Goal: Find specific page/section: Find specific page/section

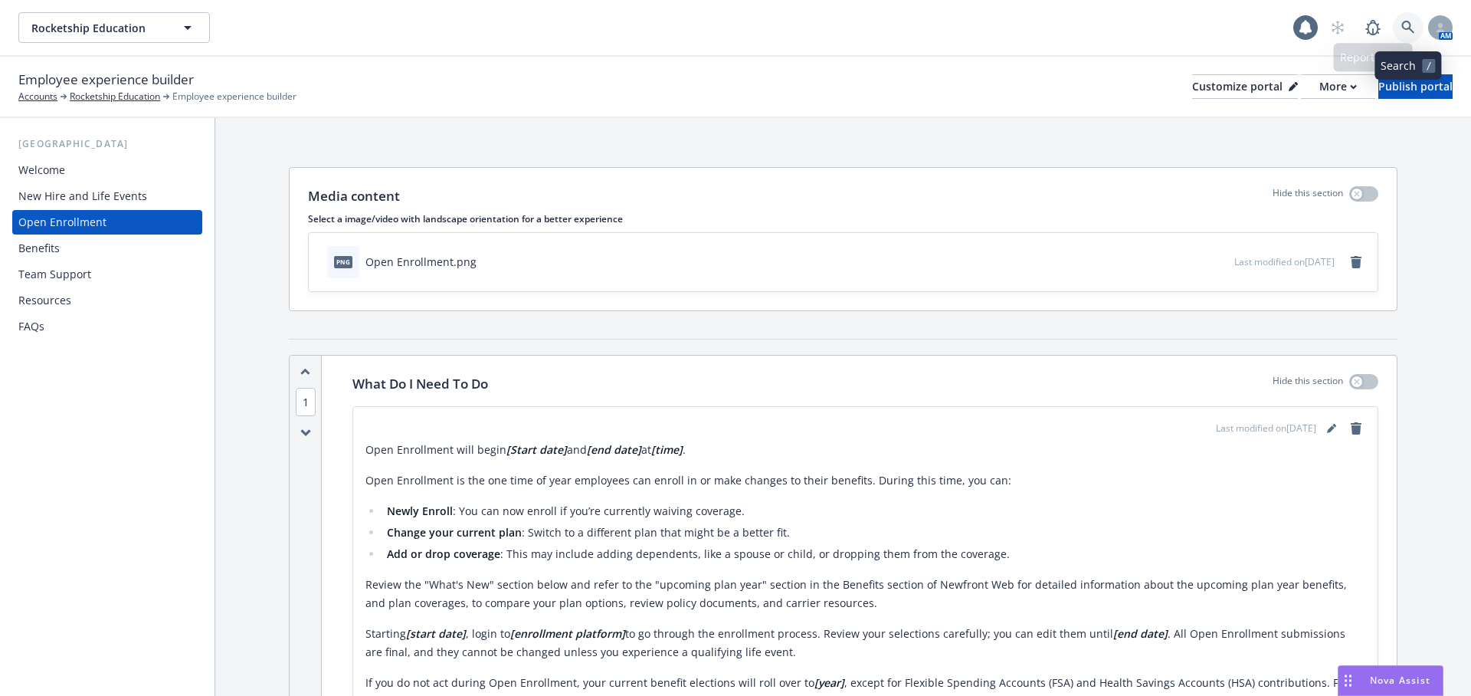
click at [1411, 28] on icon at bounding box center [1408, 28] width 14 height 14
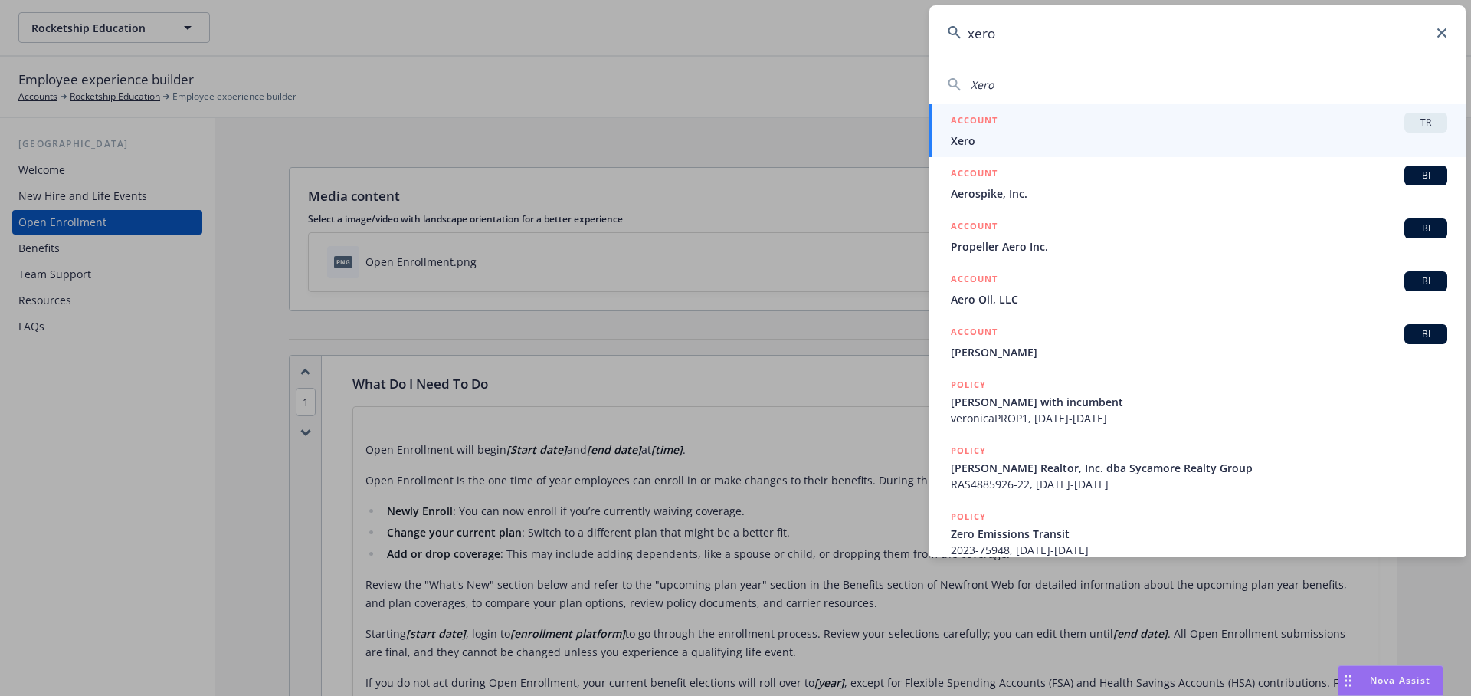
type input "xero"
click at [1320, 136] on span "Xero" at bounding box center [1199, 141] width 497 height 16
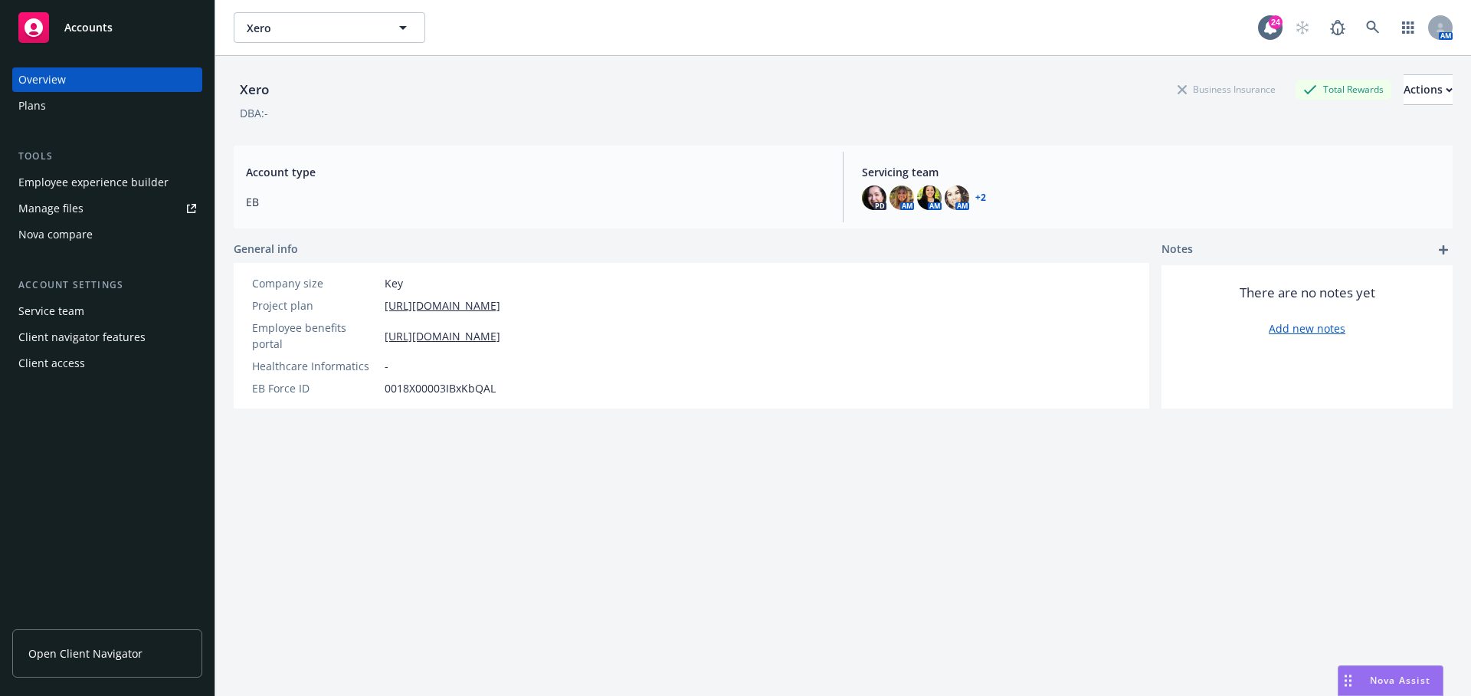
click at [46, 316] on div "Service team" at bounding box center [51, 311] width 66 height 25
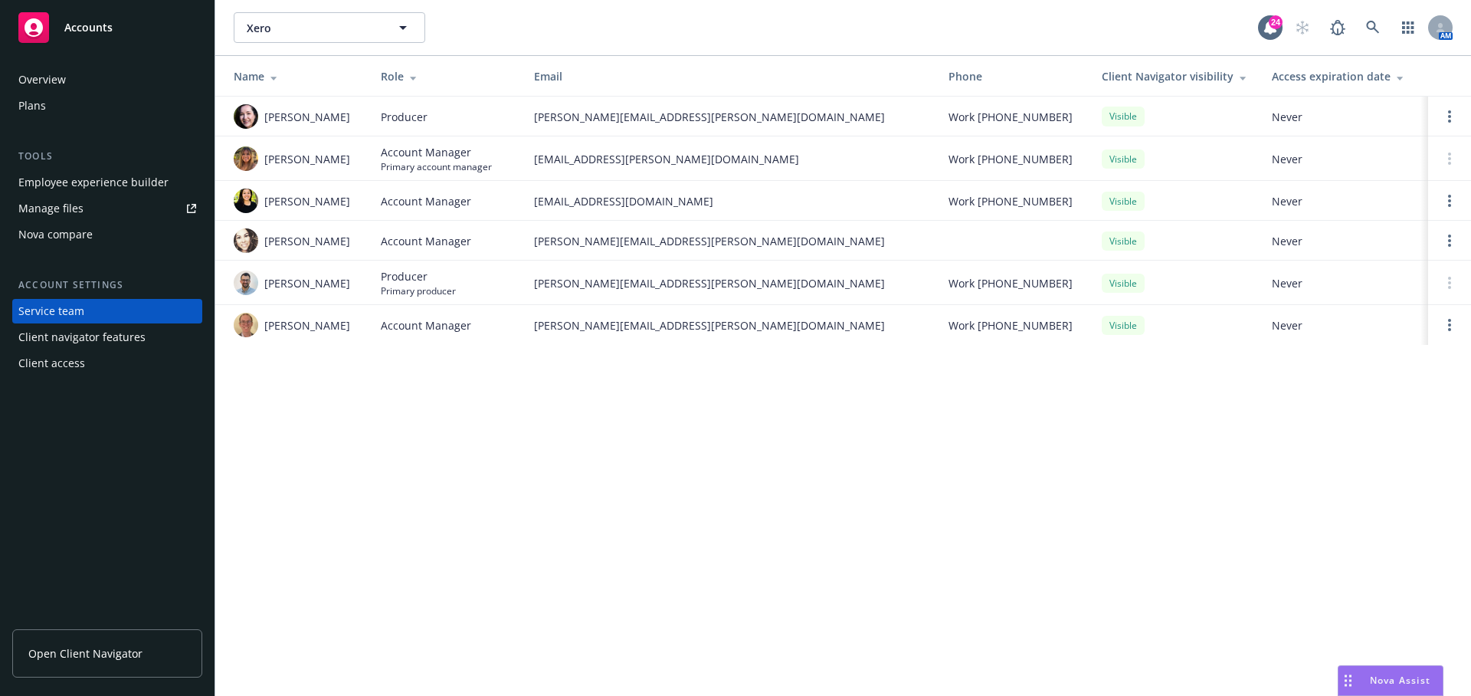
click at [93, 364] on div "Client access" at bounding box center [107, 363] width 178 height 25
